Goal: Obtain resource: Obtain resource

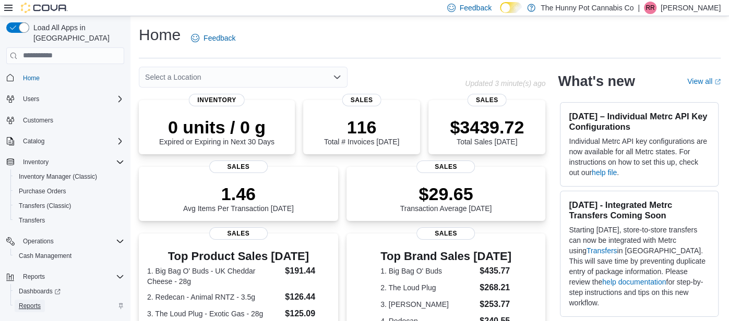
click at [27, 302] on span "Reports" at bounding box center [30, 306] width 22 height 8
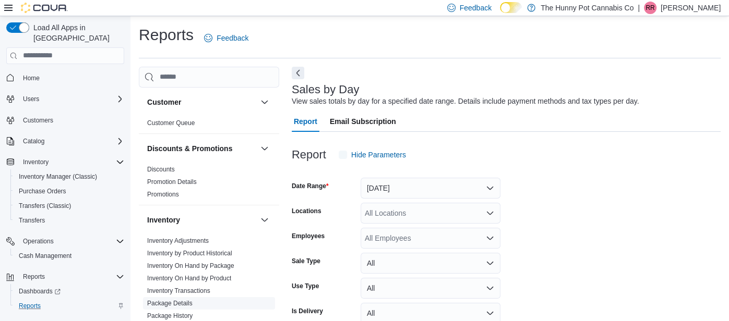
scroll to position [23, 0]
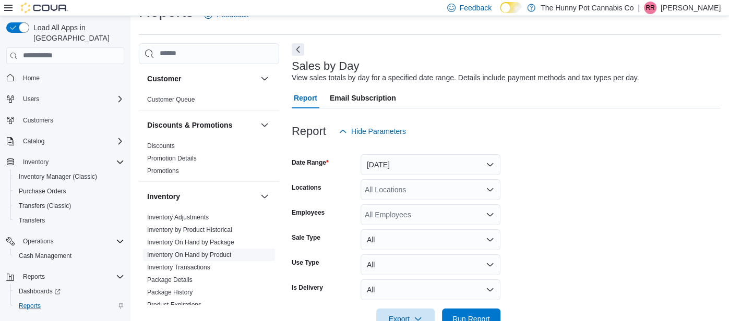
click at [210, 253] on link "Inventory On Hand by Product" at bounding box center [189, 254] width 84 height 7
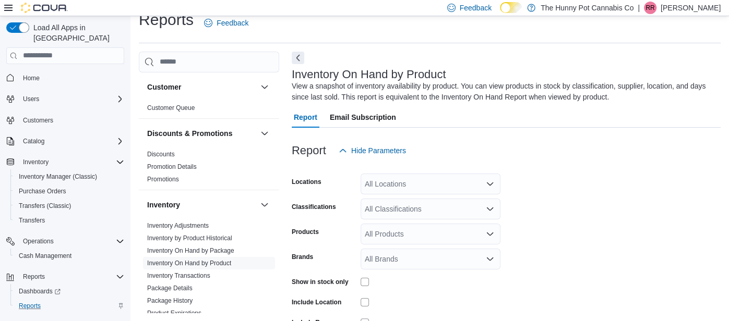
scroll to position [34, 0]
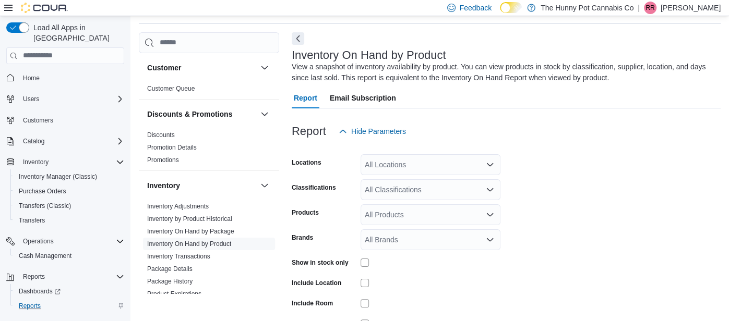
click at [404, 161] on div "All Locations" at bounding box center [430, 164] width 140 height 21
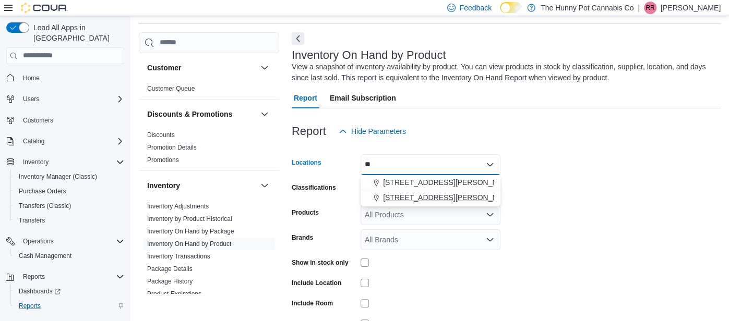
type input "**"
click at [422, 194] on span "[STREET_ADDRESS][PERSON_NAME]" at bounding box center [449, 197] width 132 height 10
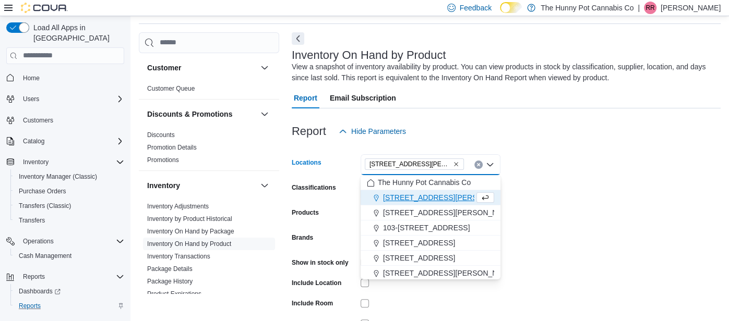
click at [595, 190] on form "Locations [STREET_ADDRESS][PERSON_NAME] Selected. [STREET_ADDRESS][PERSON_NAME]…" at bounding box center [506, 251] width 429 height 219
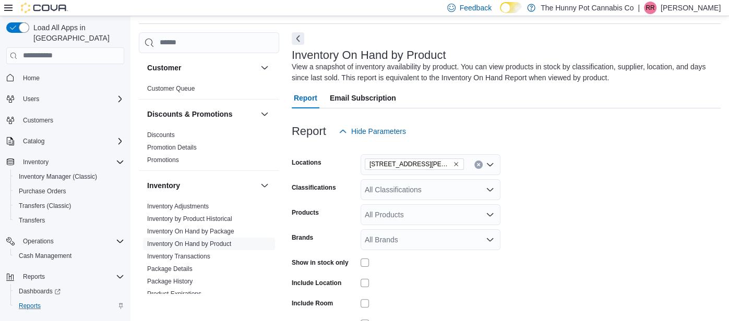
scroll to position [94, 0]
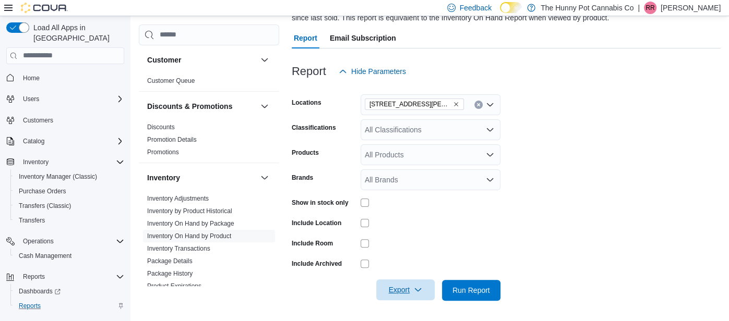
click at [412, 288] on span "Export" at bounding box center [405, 290] width 46 height 21
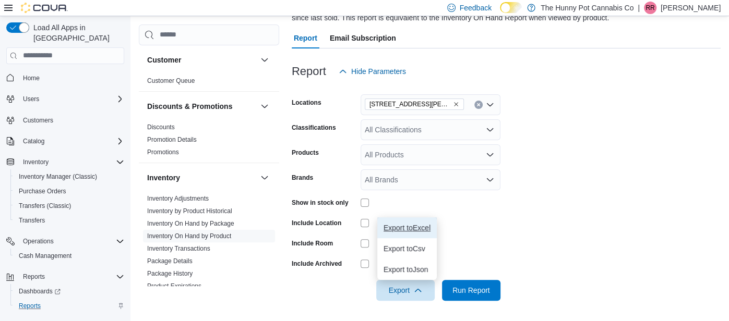
click at [420, 231] on span "Export to Excel" at bounding box center [406, 228] width 47 height 8
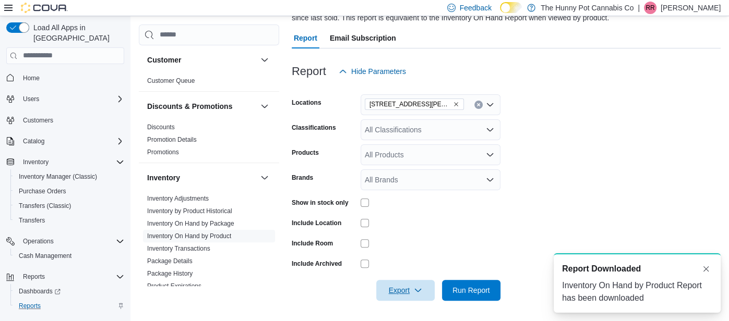
scroll to position [0, 0]
